Goal: Task Accomplishment & Management: Use online tool/utility

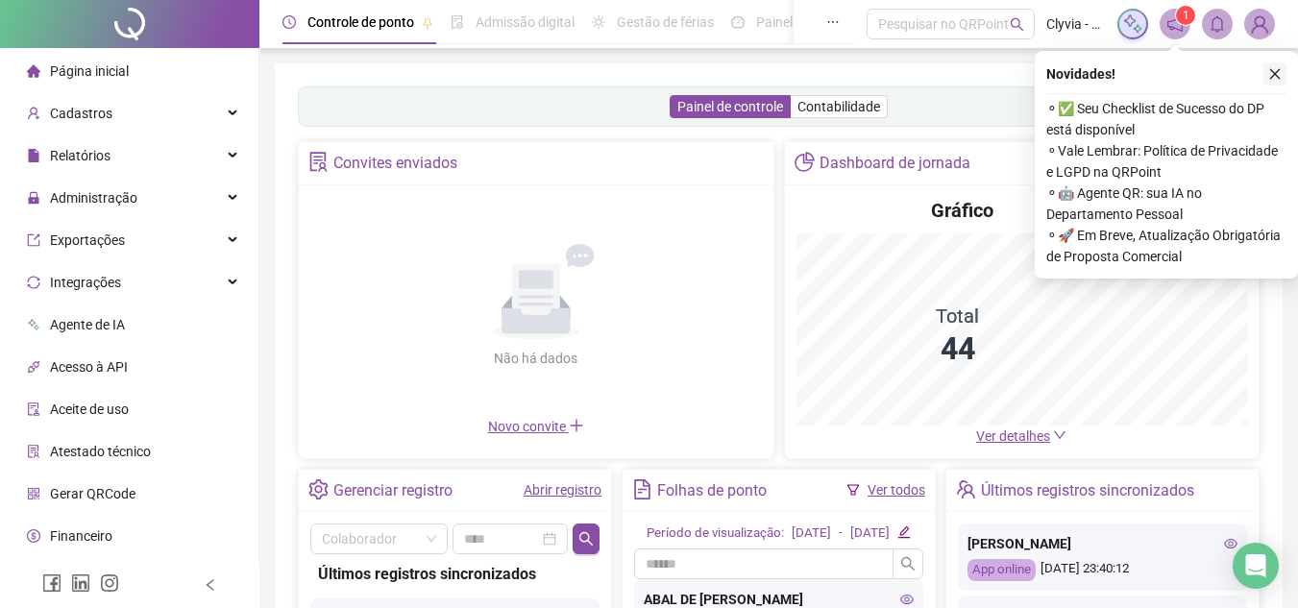
click at [1268, 72] on icon "close" at bounding box center [1274, 73] width 13 height 13
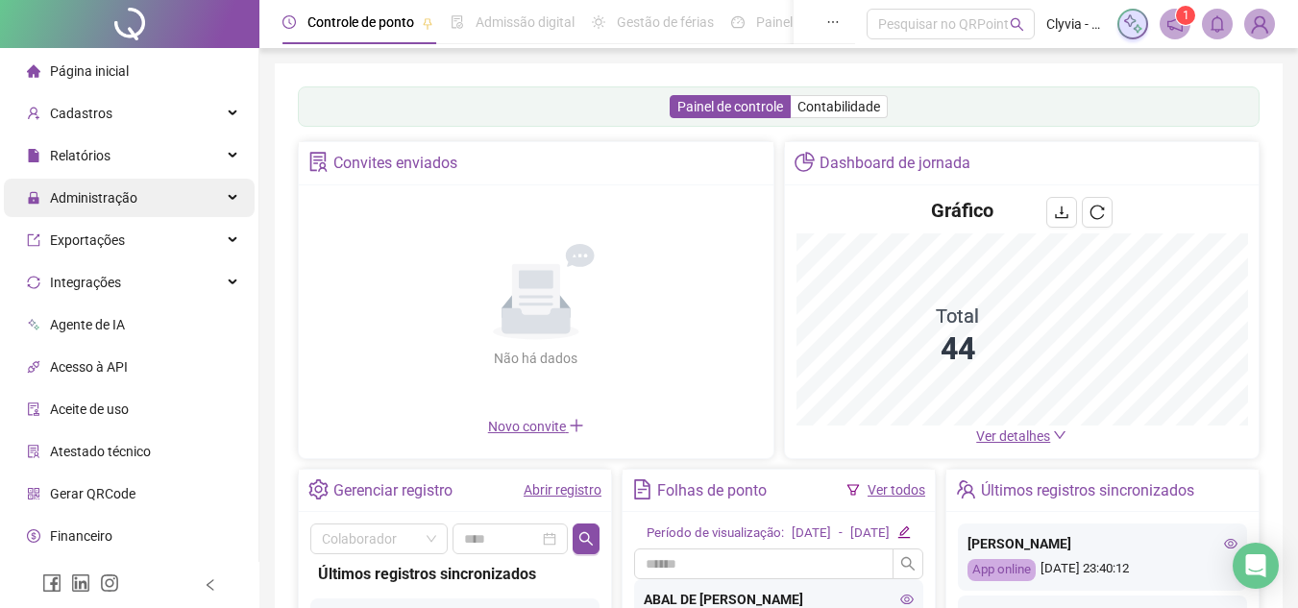
click at [155, 192] on div "Administração" at bounding box center [129, 198] width 251 height 38
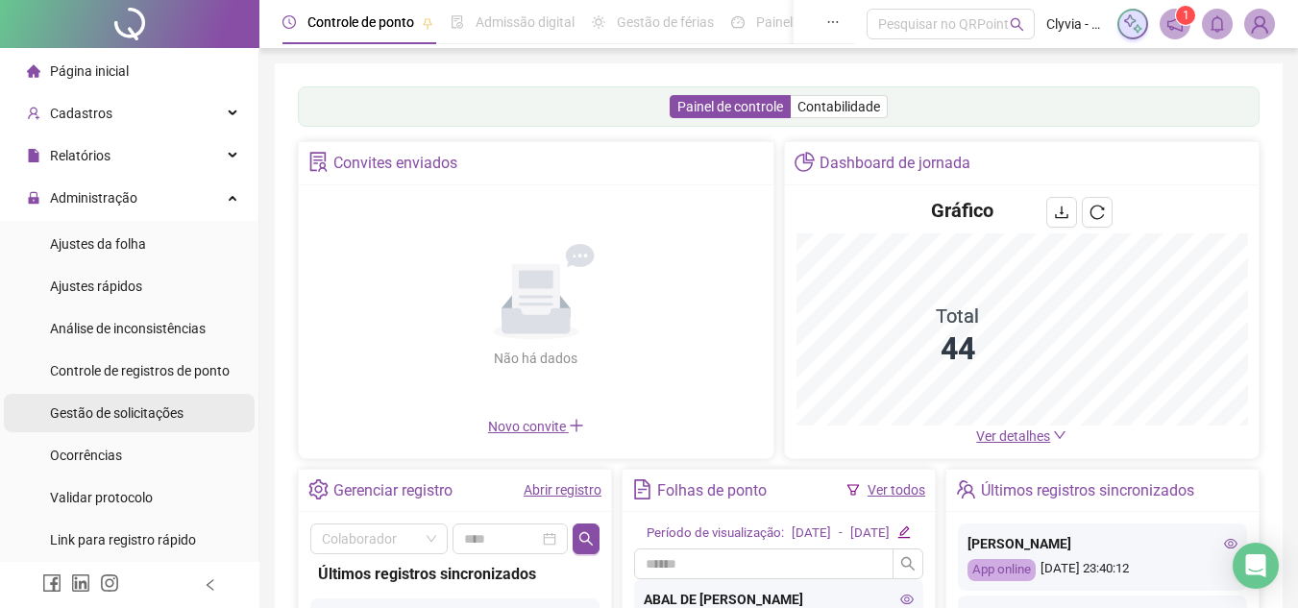
click at [119, 405] on span "Gestão de solicitações" at bounding box center [117, 412] width 134 height 15
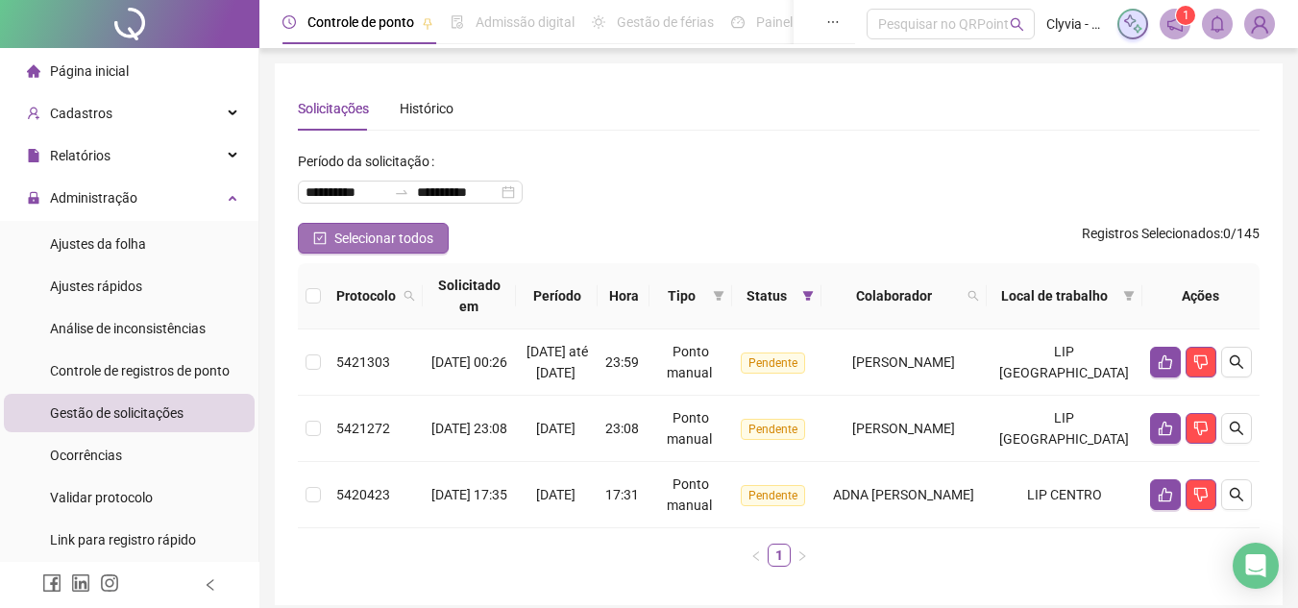
click at [352, 238] on span "Selecionar todos" at bounding box center [383, 238] width 99 height 21
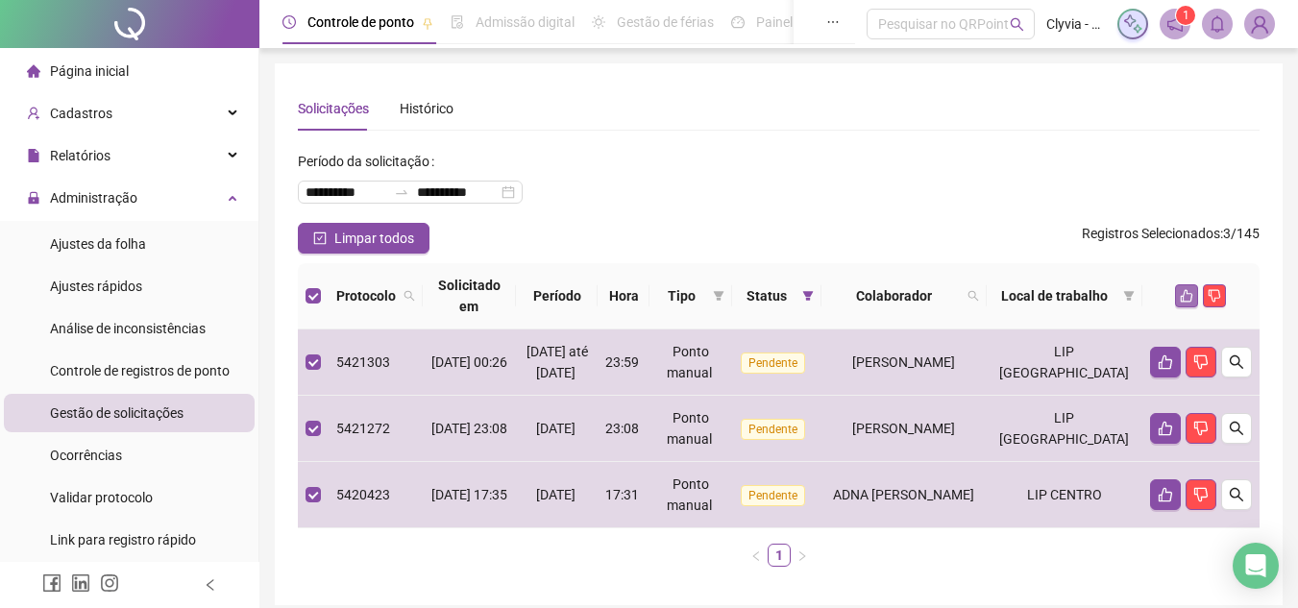
click at [1175, 291] on button "button" at bounding box center [1186, 295] width 23 height 23
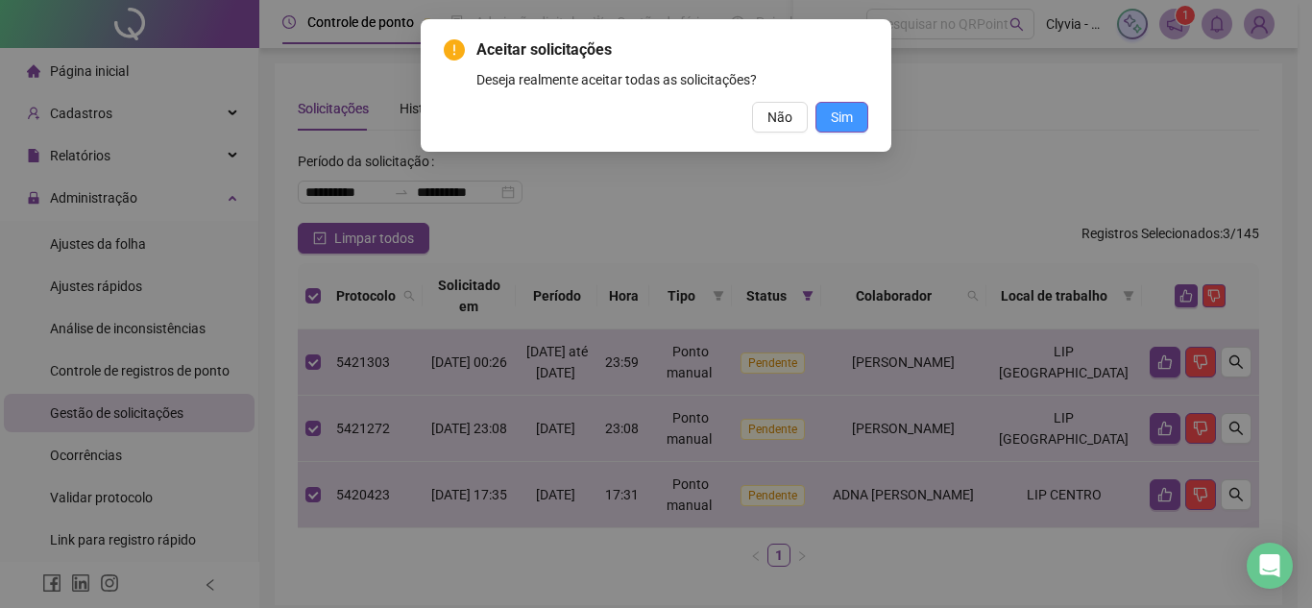
click at [850, 123] on span "Sim" at bounding box center [842, 117] width 22 height 21
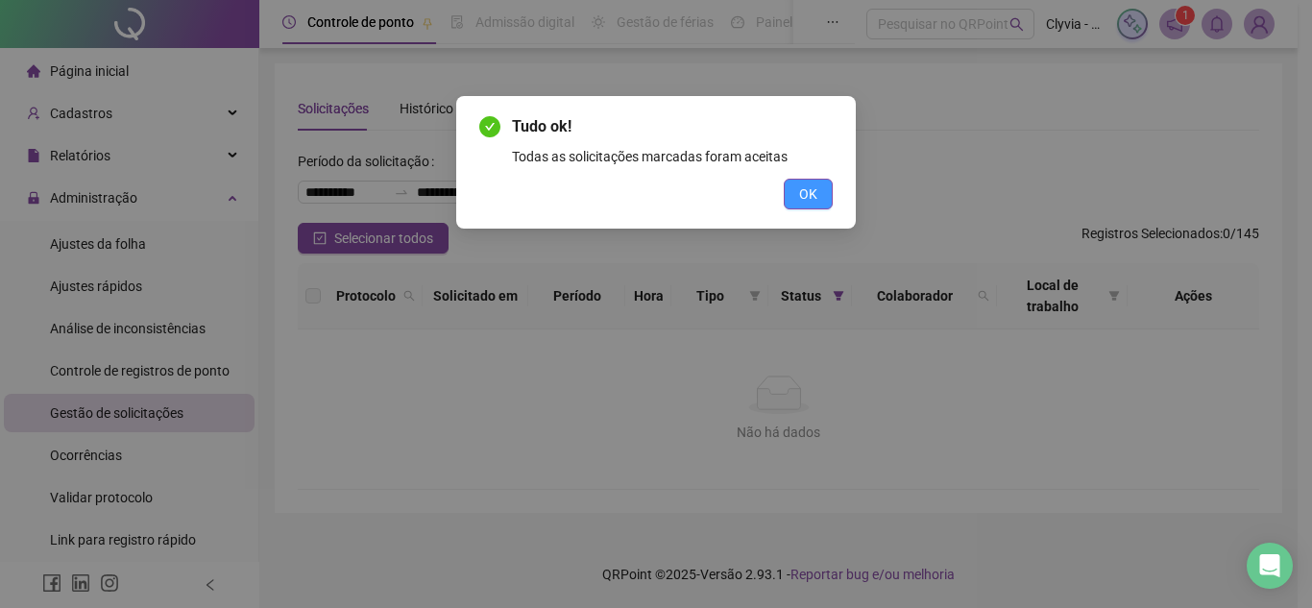
click at [800, 189] on span "OK" at bounding box center [808, 193] width 18 height 21
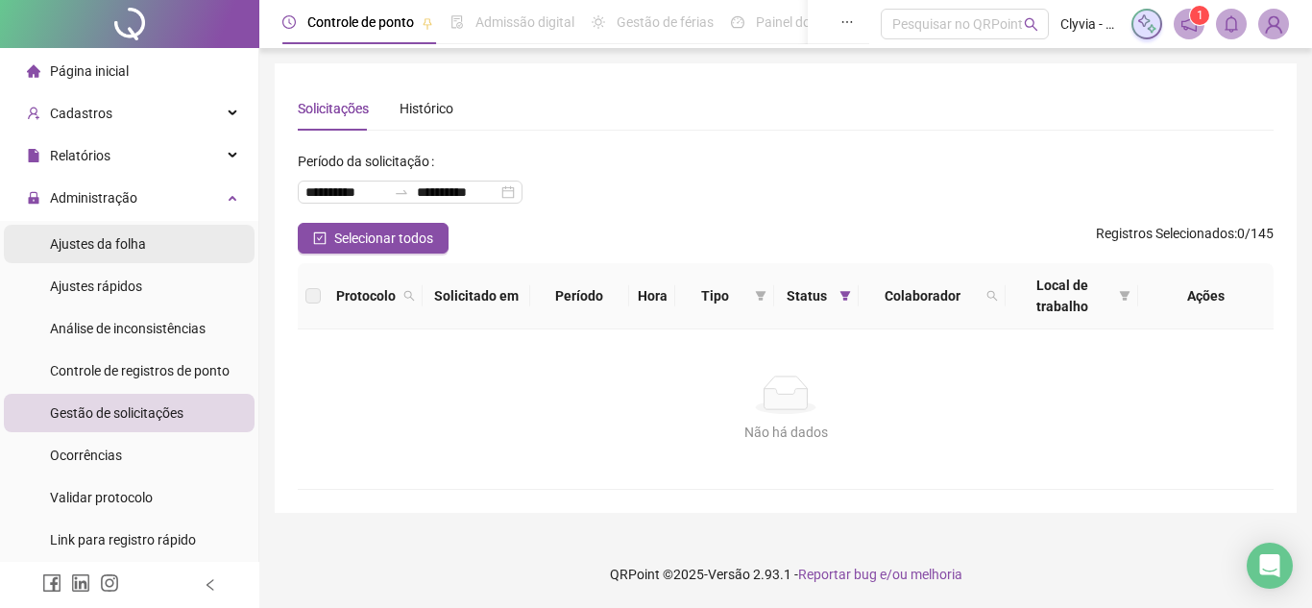
click at [164, 240] on li "Ajustes da folha" at bounding box center [129, 244] width 251 height 38
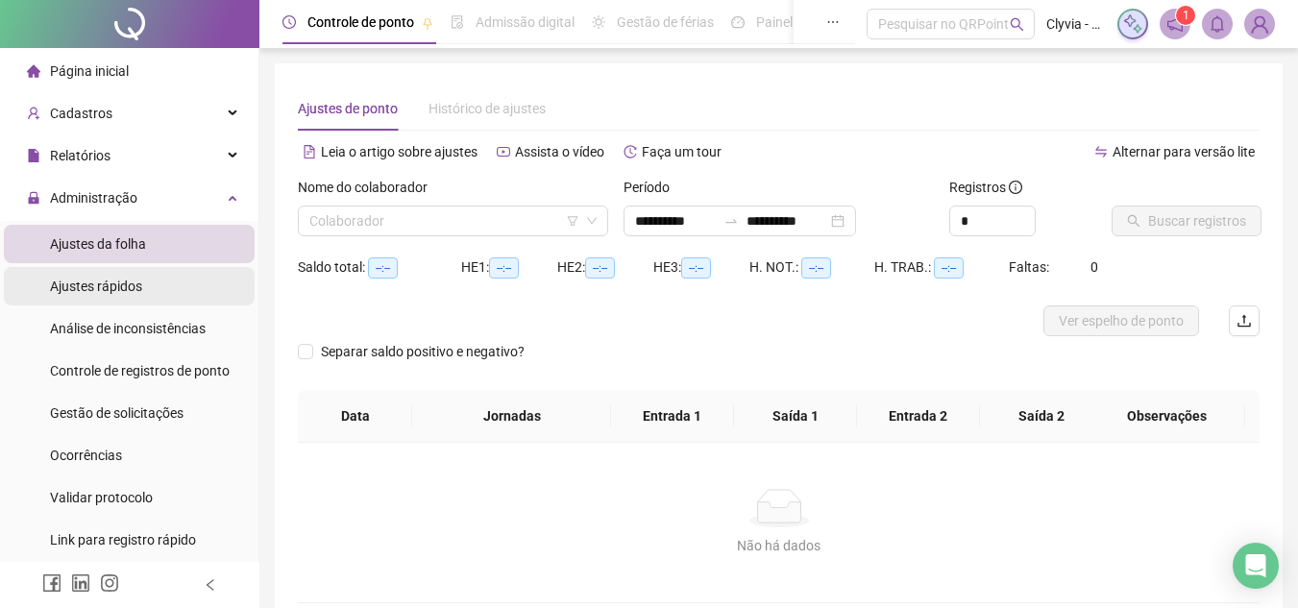
type input "**********"
click at [439, 220] on input "search" at bounding box center [444, 221] width 270 height 29
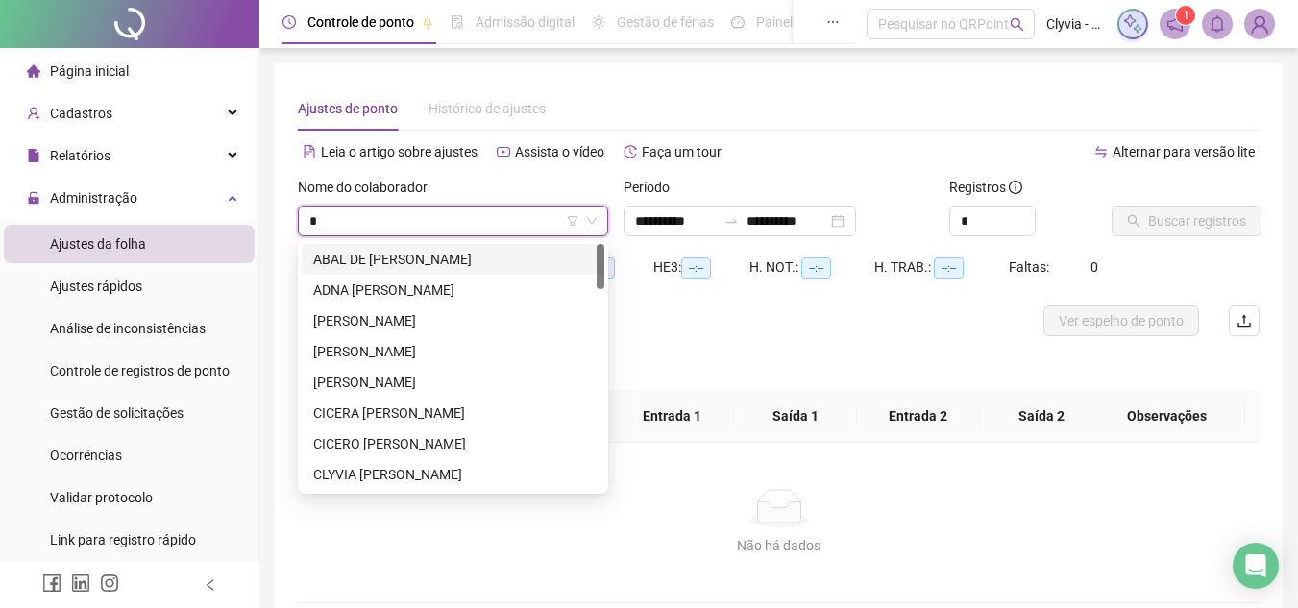
type input "**"
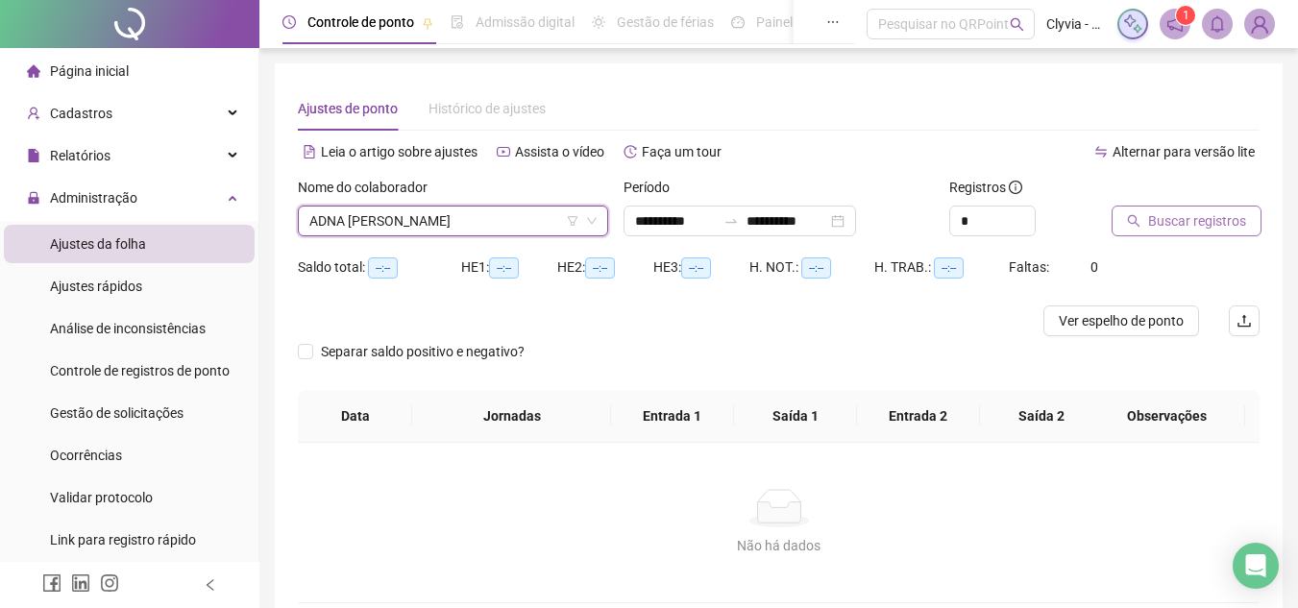
click at [1122, 221] on button "Buscar registros" at bounding box center [1186, 221] width 150 height 31
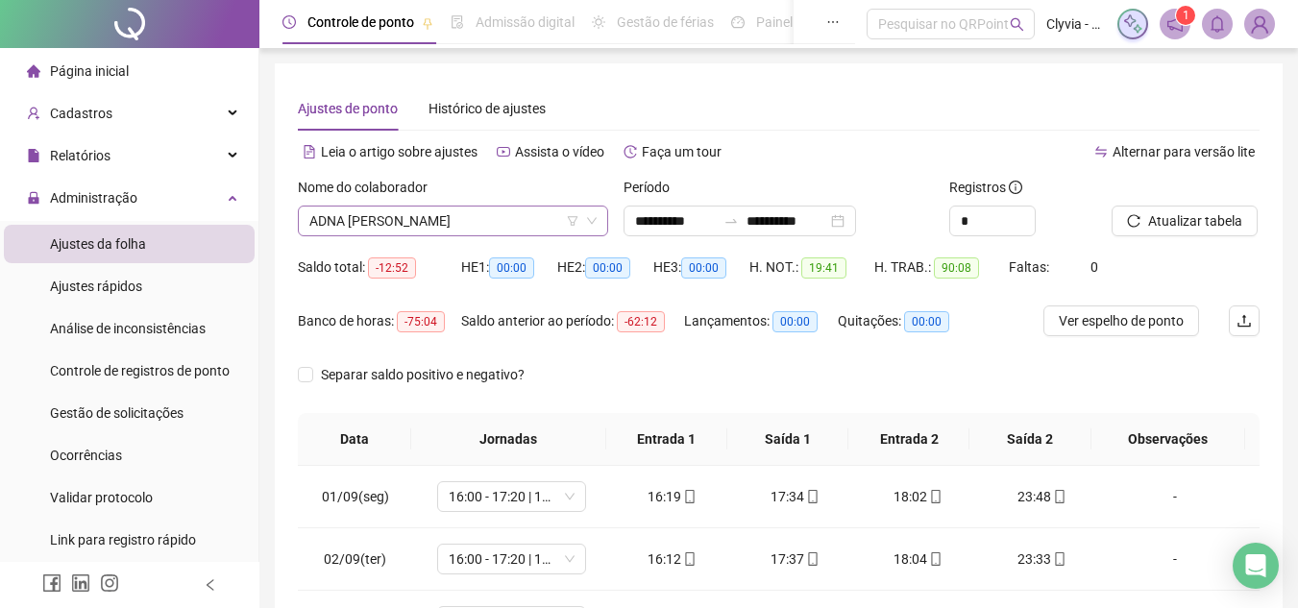
click at [508, 231] on span "ADNA [PERSON_NAME]" at bounding box center [452, 221] width 287 height 29
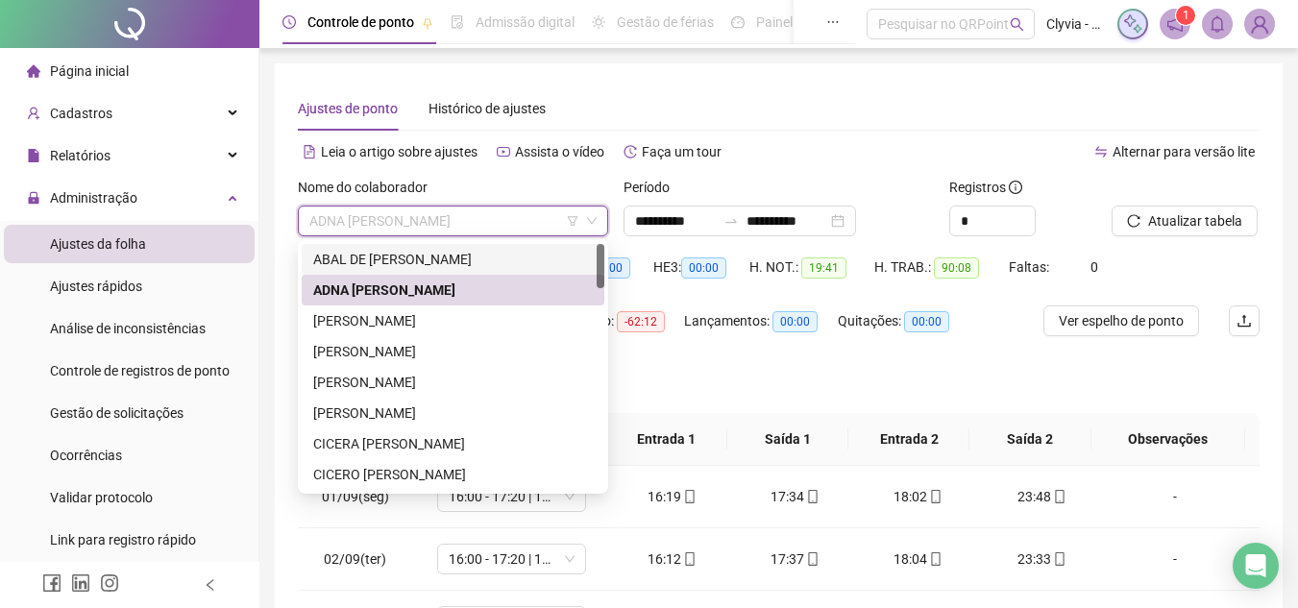
drag, startPoint x: 485, startPoint y: 269, endPoint x: 503, endPoint y: 266, distance: 18.5
click at [485, 269] on div "ABAL DE [PERSON_NAME]" at bounding box center [453, 259] width 280 height 21
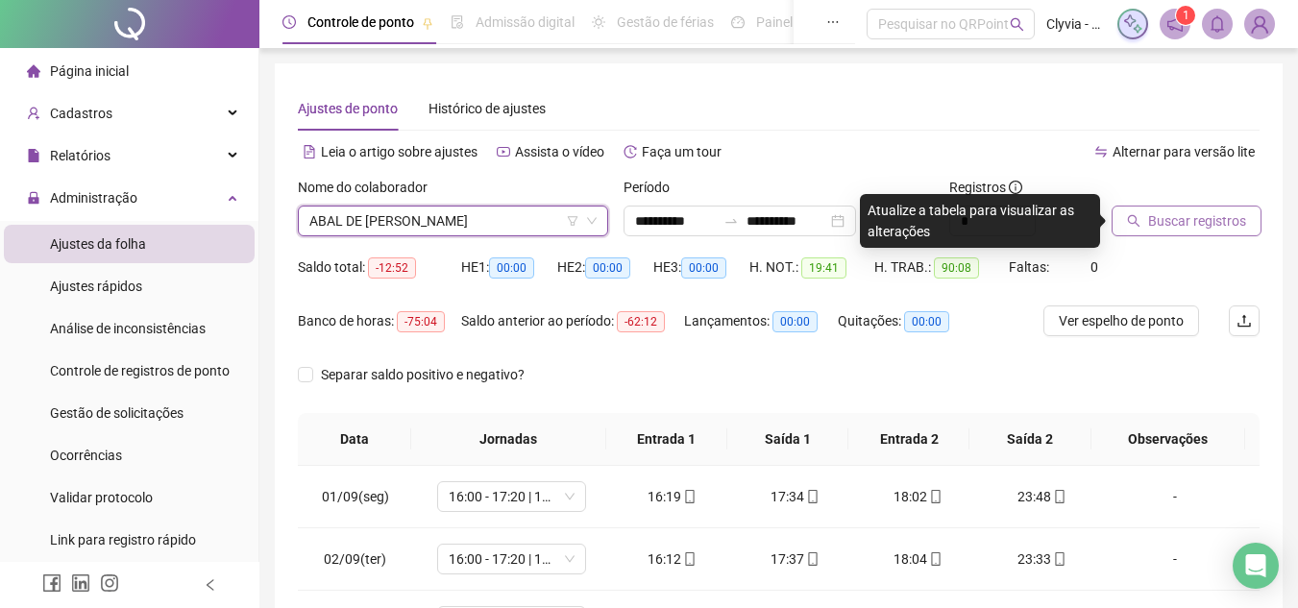
click at [1143, 216] on button "Buscar registros" at bounding box center [1186, 221] width 150 height 31
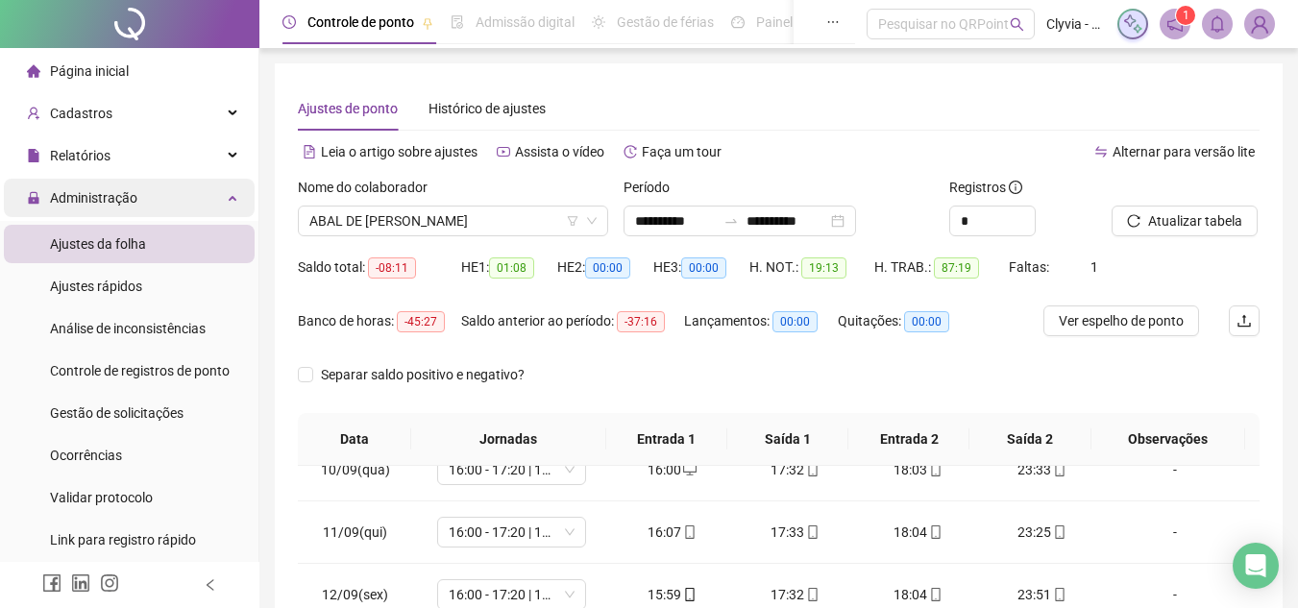
click at [123, 215] on span "Administração" at bounding box center [82, 198] width 110 height 38
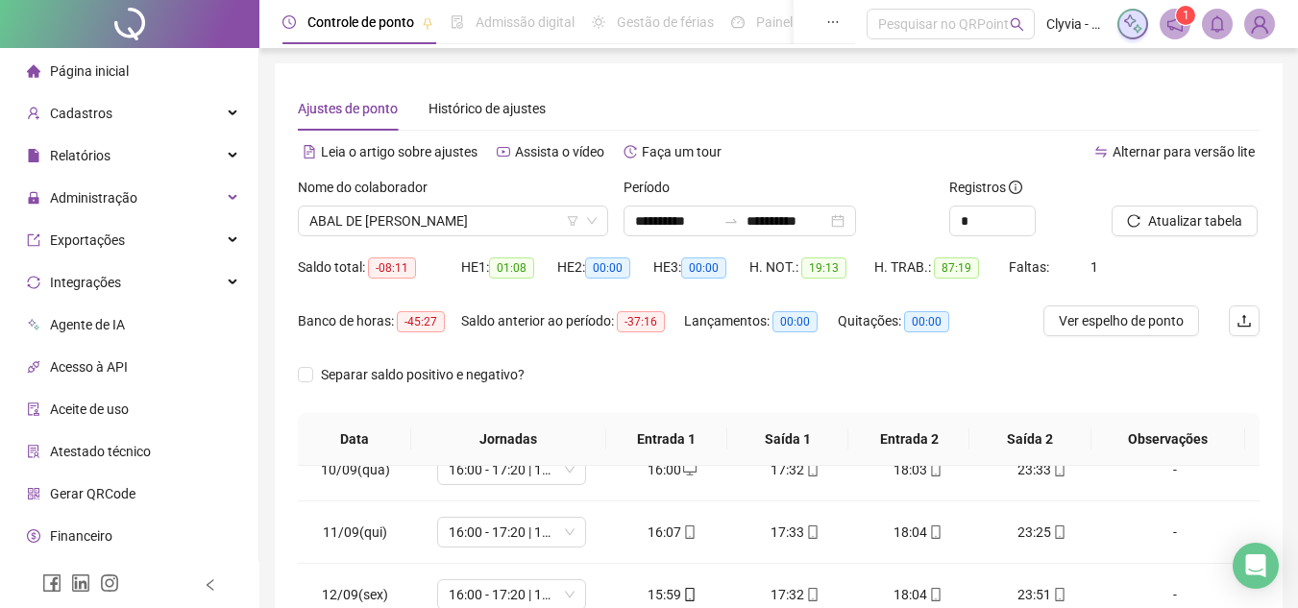
click at [115, 81] on div "Página inicial" at bounding box center [78, 71] width 102 height 38
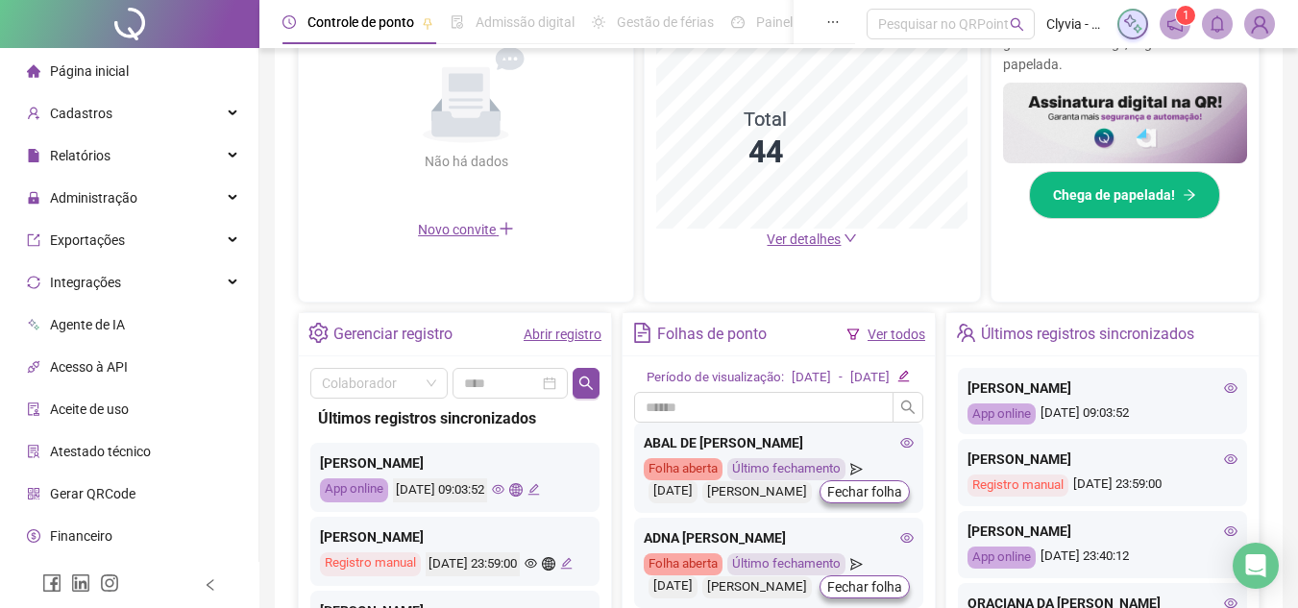
scroll to position [662, 0]
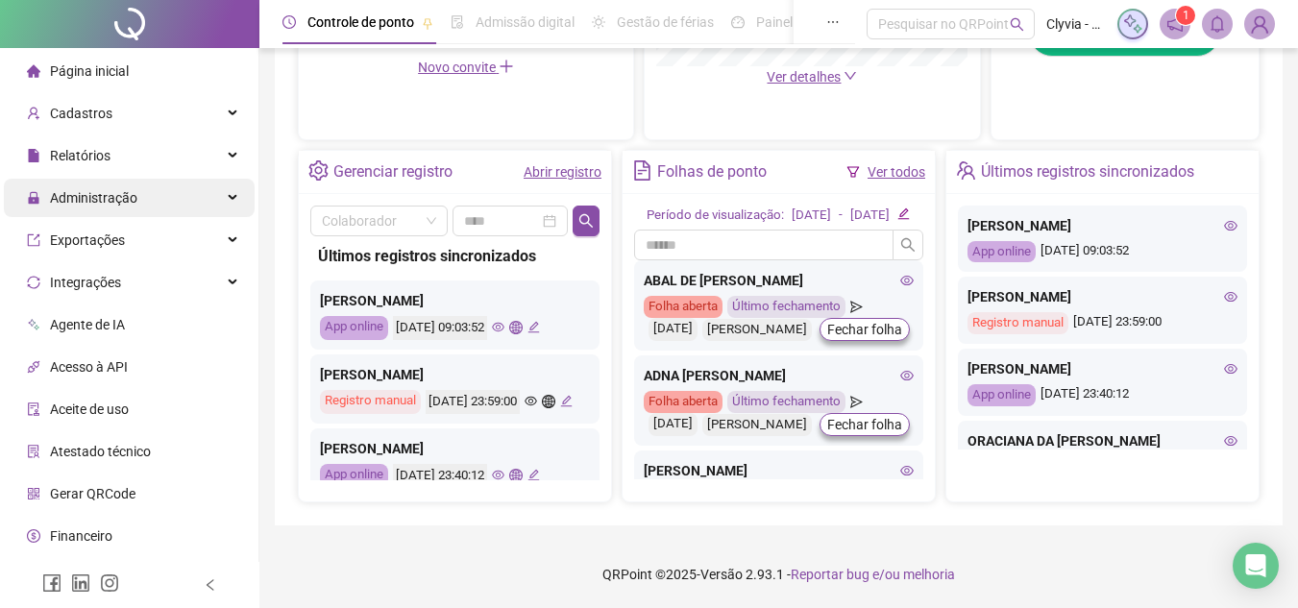
click at [150, 200] on div "Administração" at bounding box center [129, 198] width 251 height 38
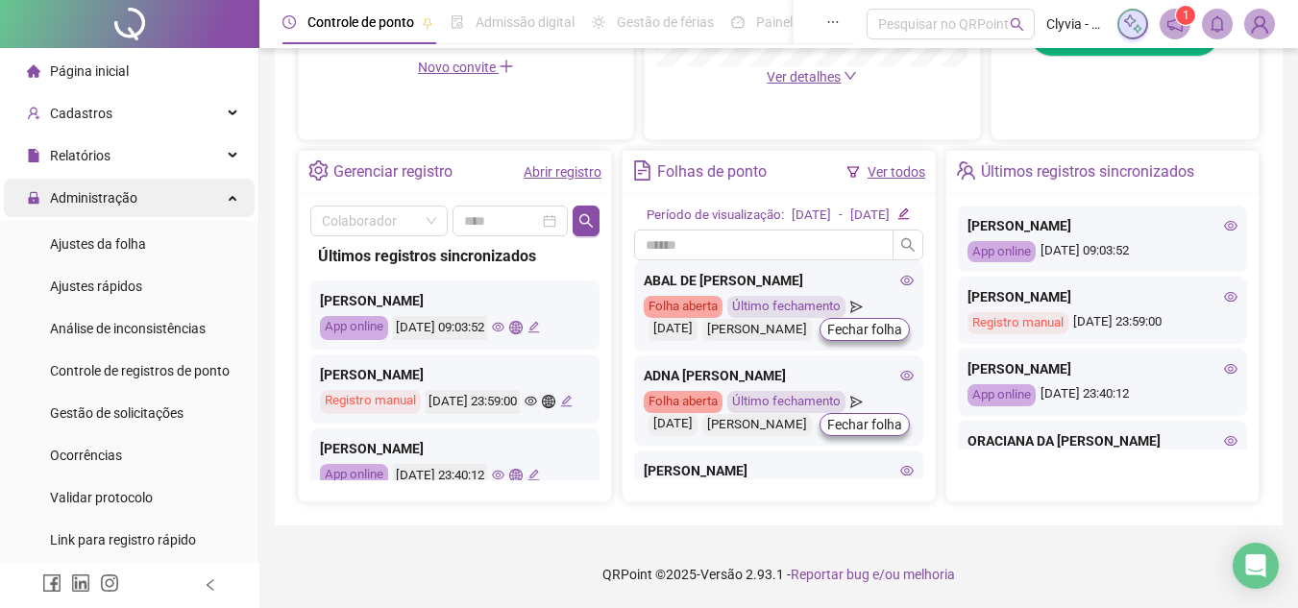
click at [151, 203] on div "Administração" at bounding box center [129, 198] width 251 height 38
